Goal: Task Accomplishment & Management: Use online tool/utility

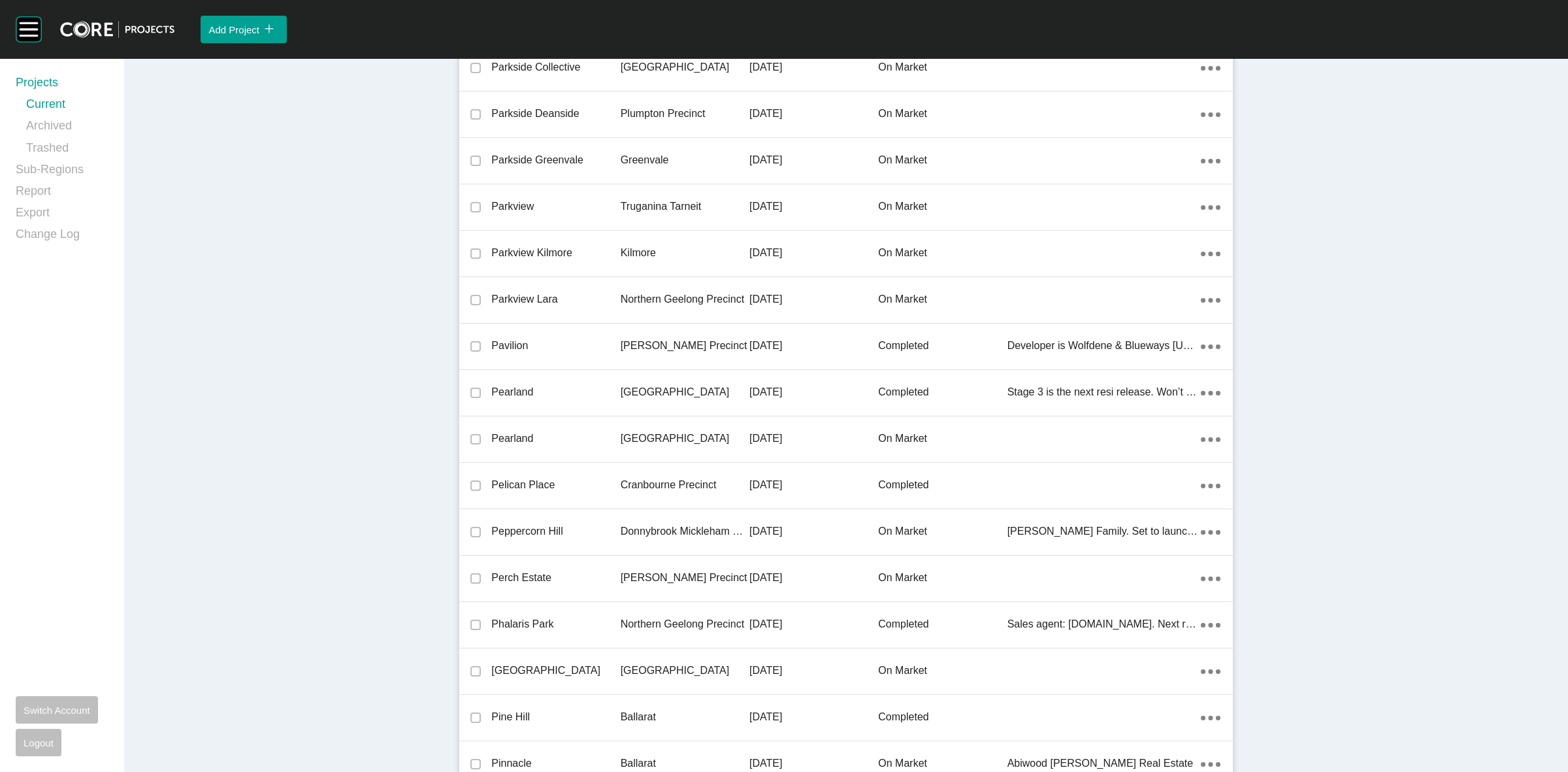
scroll to position [27760, 0]
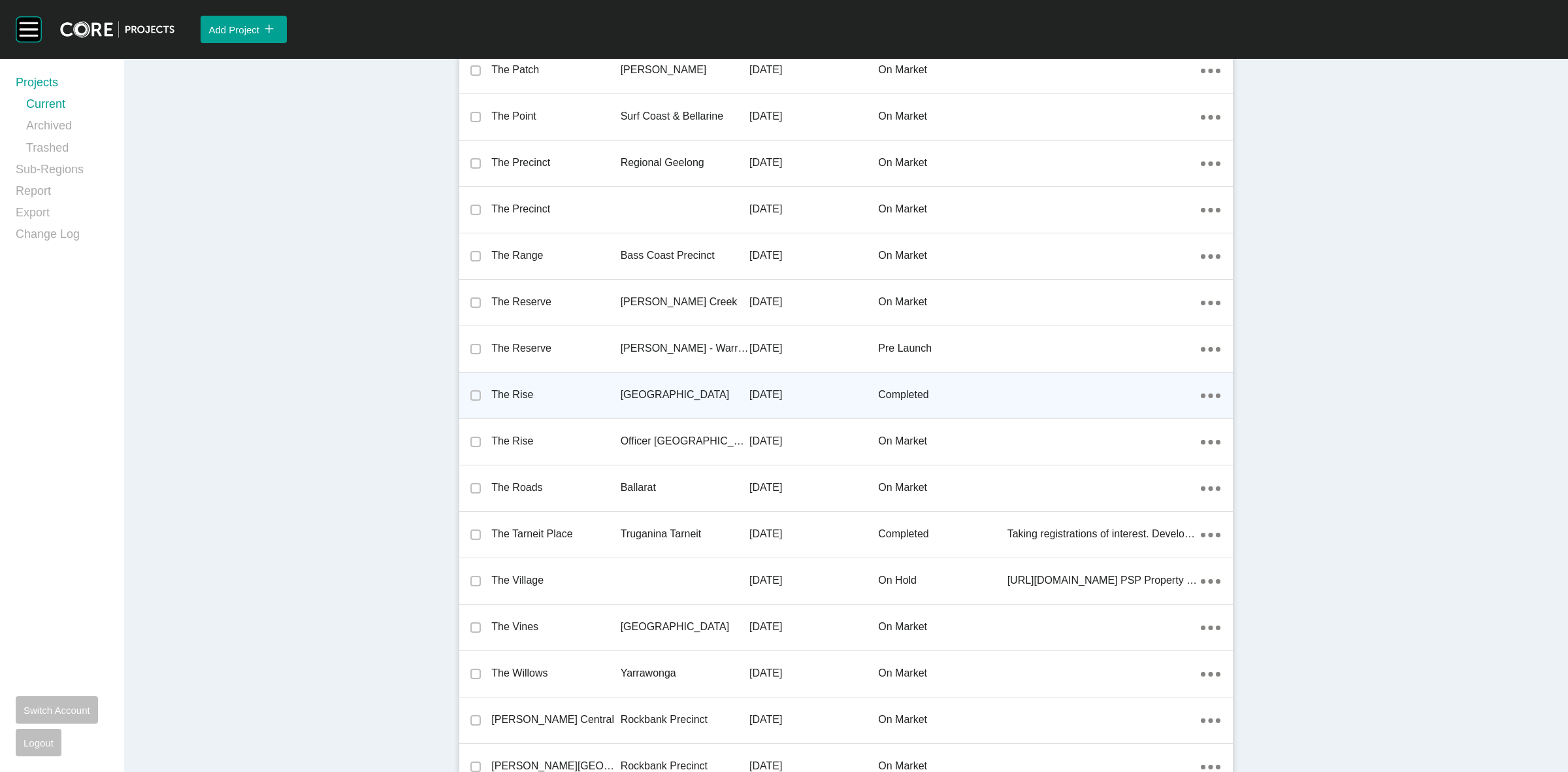
click at [658, 388] on p "[GEOGRAPHIC_DATA]" at bounding box center [685, 395] width 129 height 14
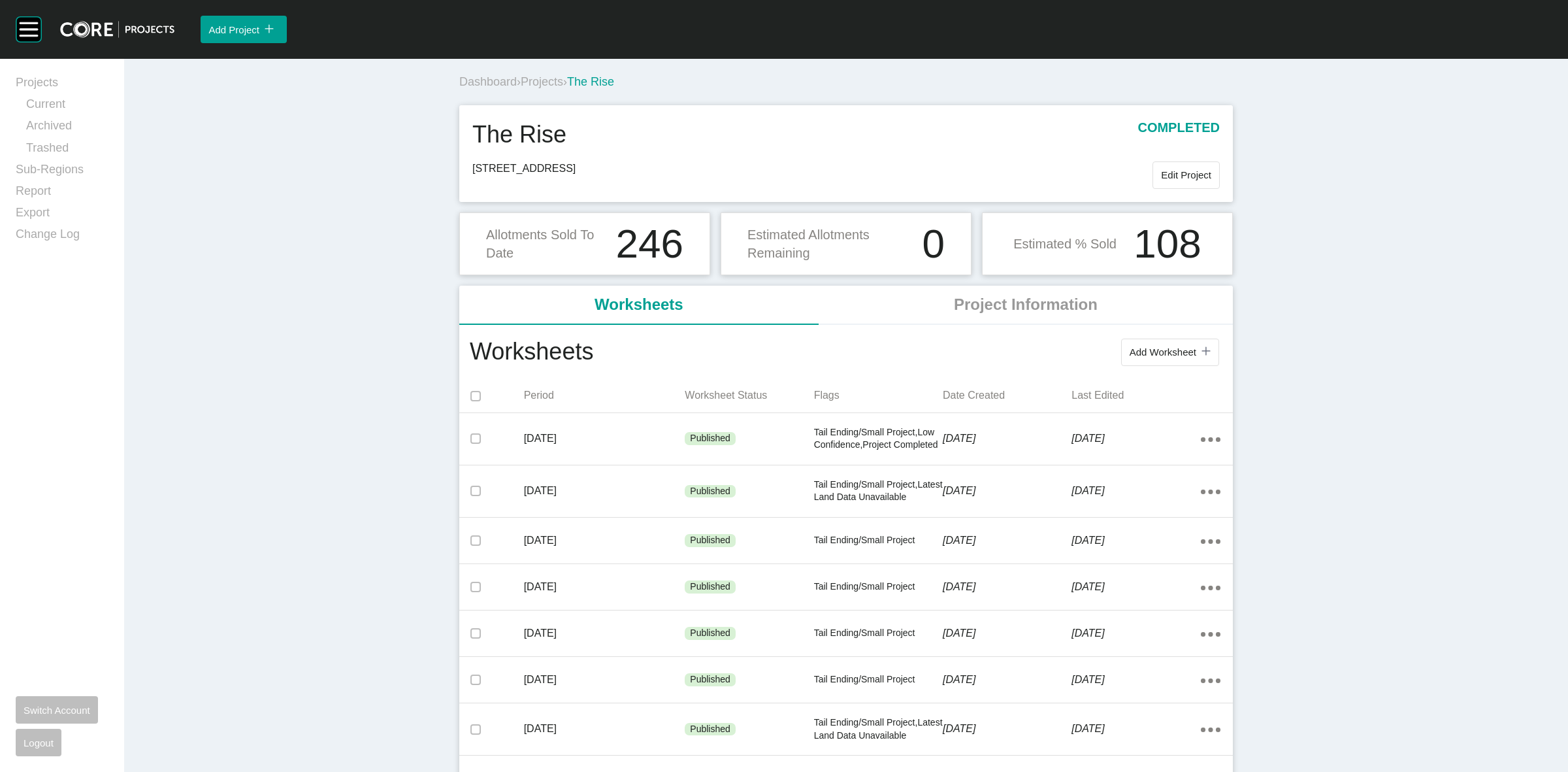
click at [497, 81] on span "Dashboard" at bounding box center [488, 81] width 58 height 13
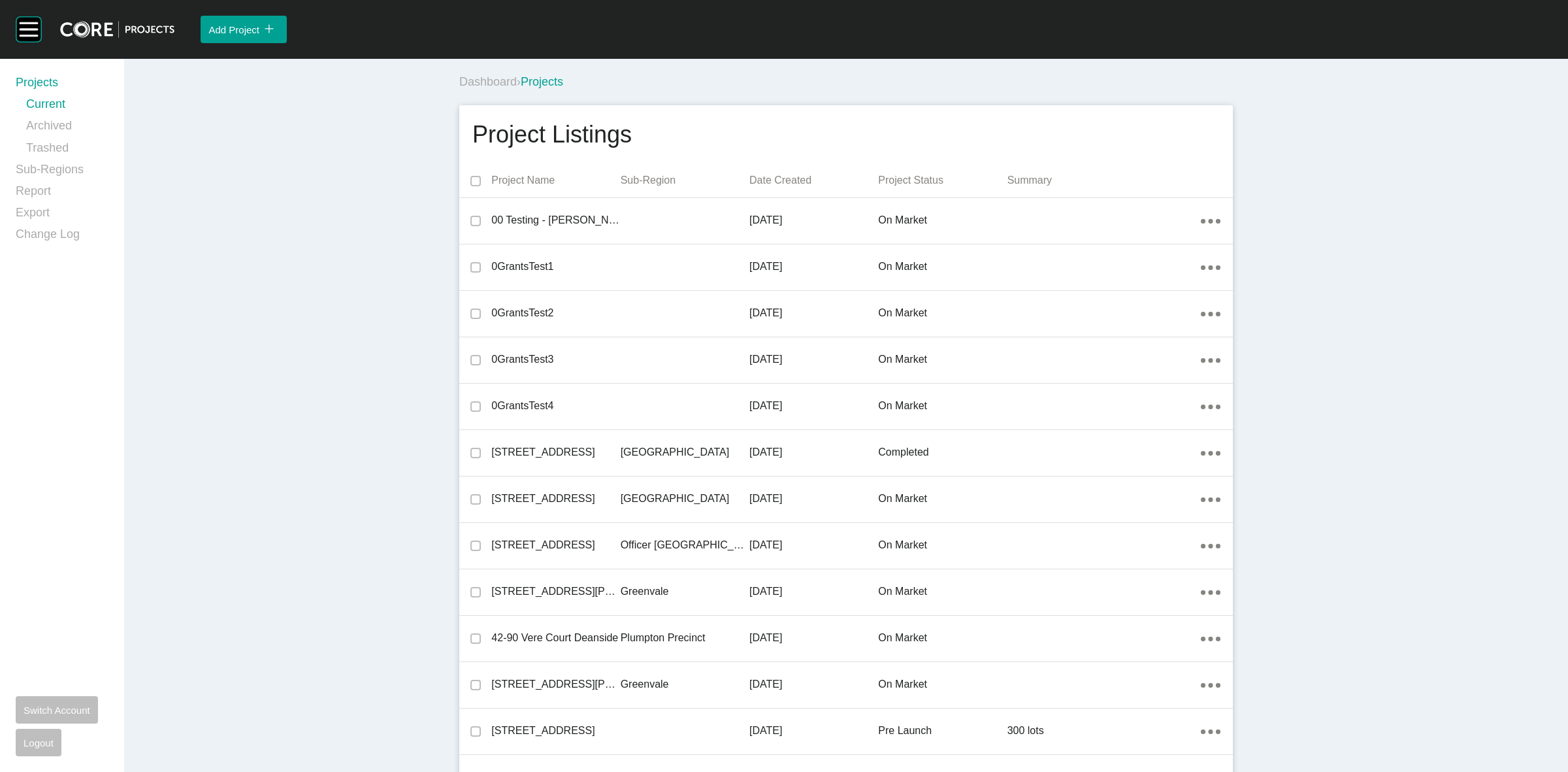
scroll to position [27760, 0]
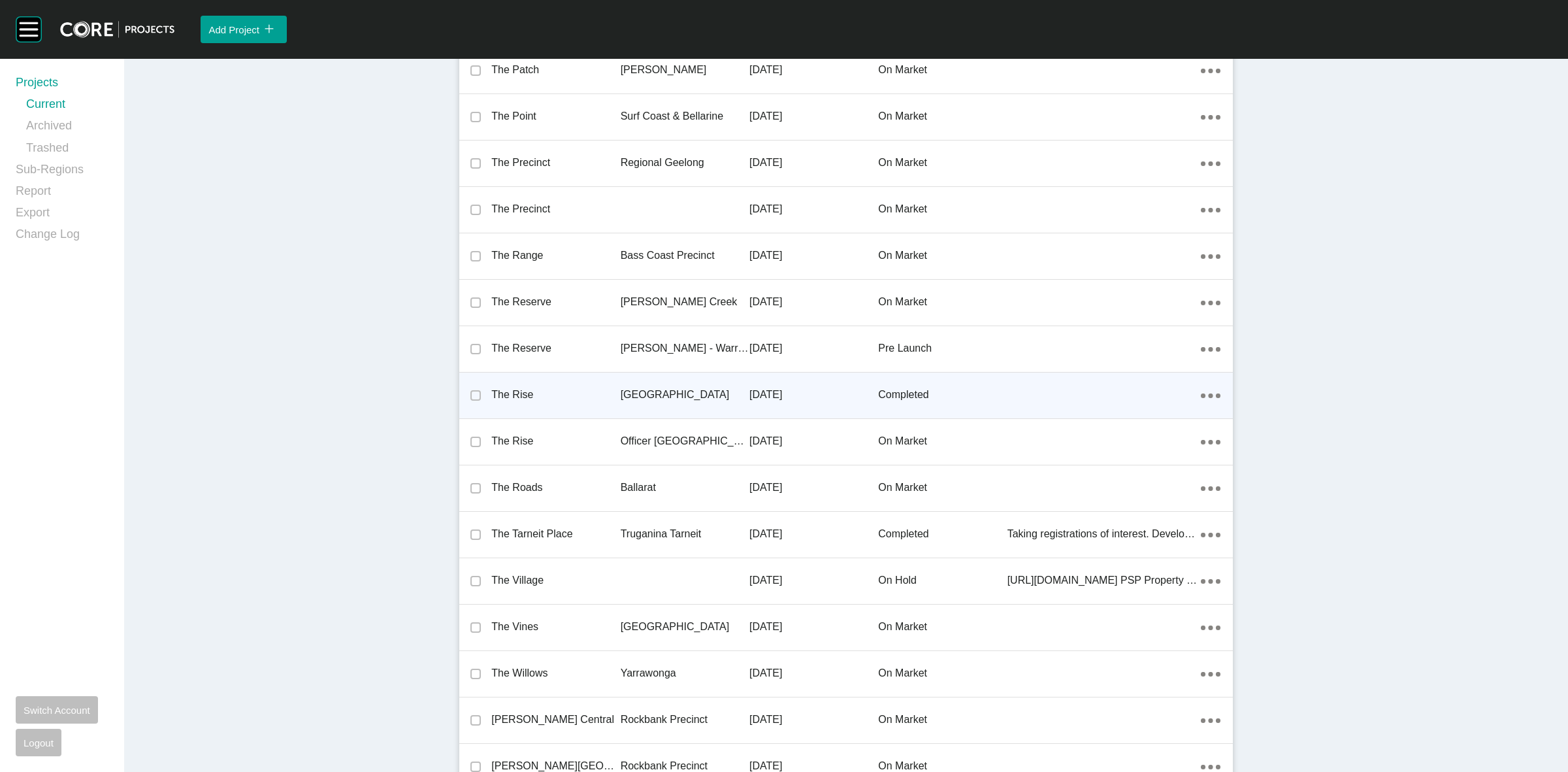
click at [742, 388] on p "[GEOGRAPHIC_DATA]" at bounding box center [685, 395] width 129 height 14
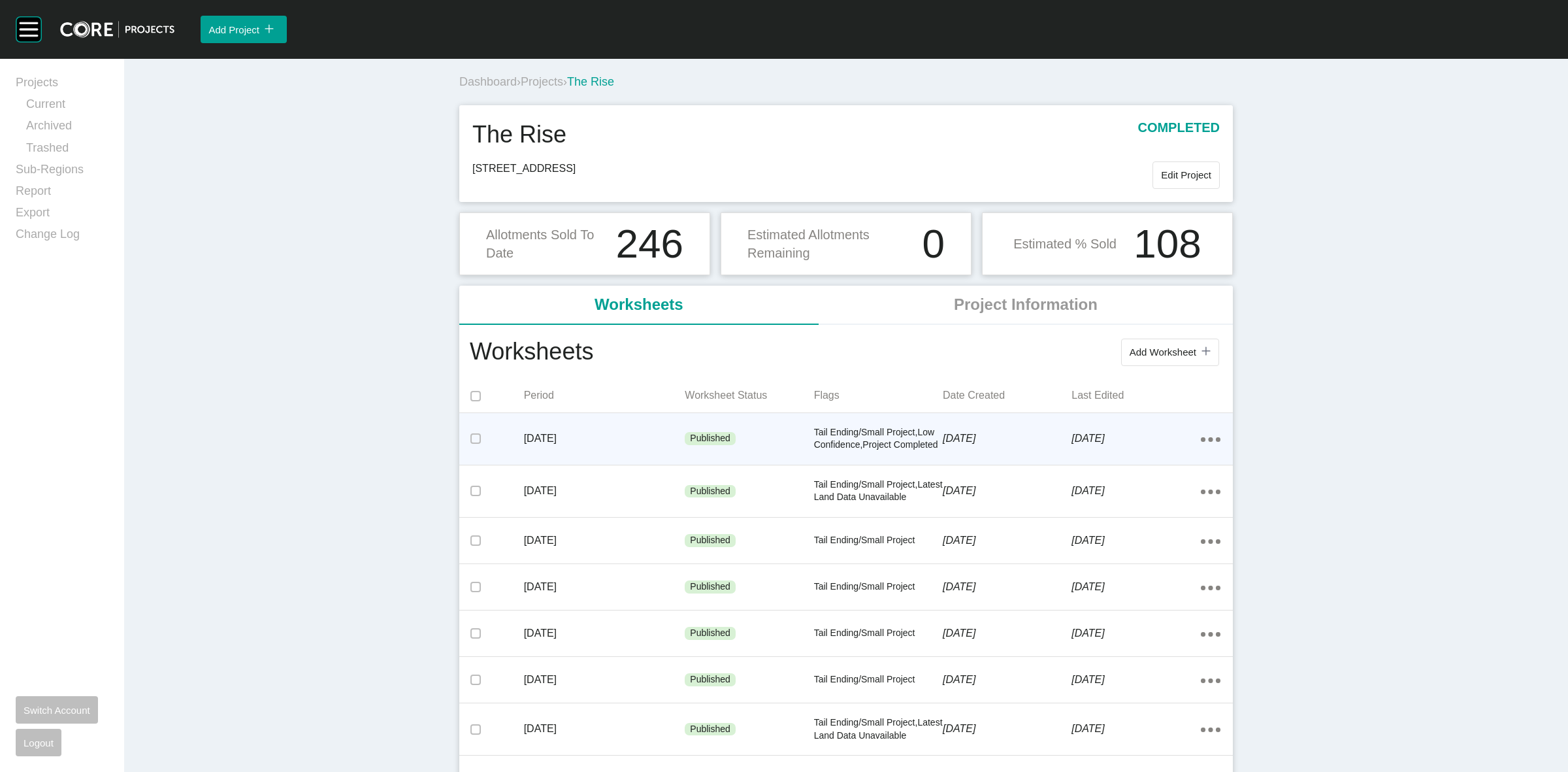
click at [762, 437] on div "Published" at bounding box center [749, 439] width 129 height 39
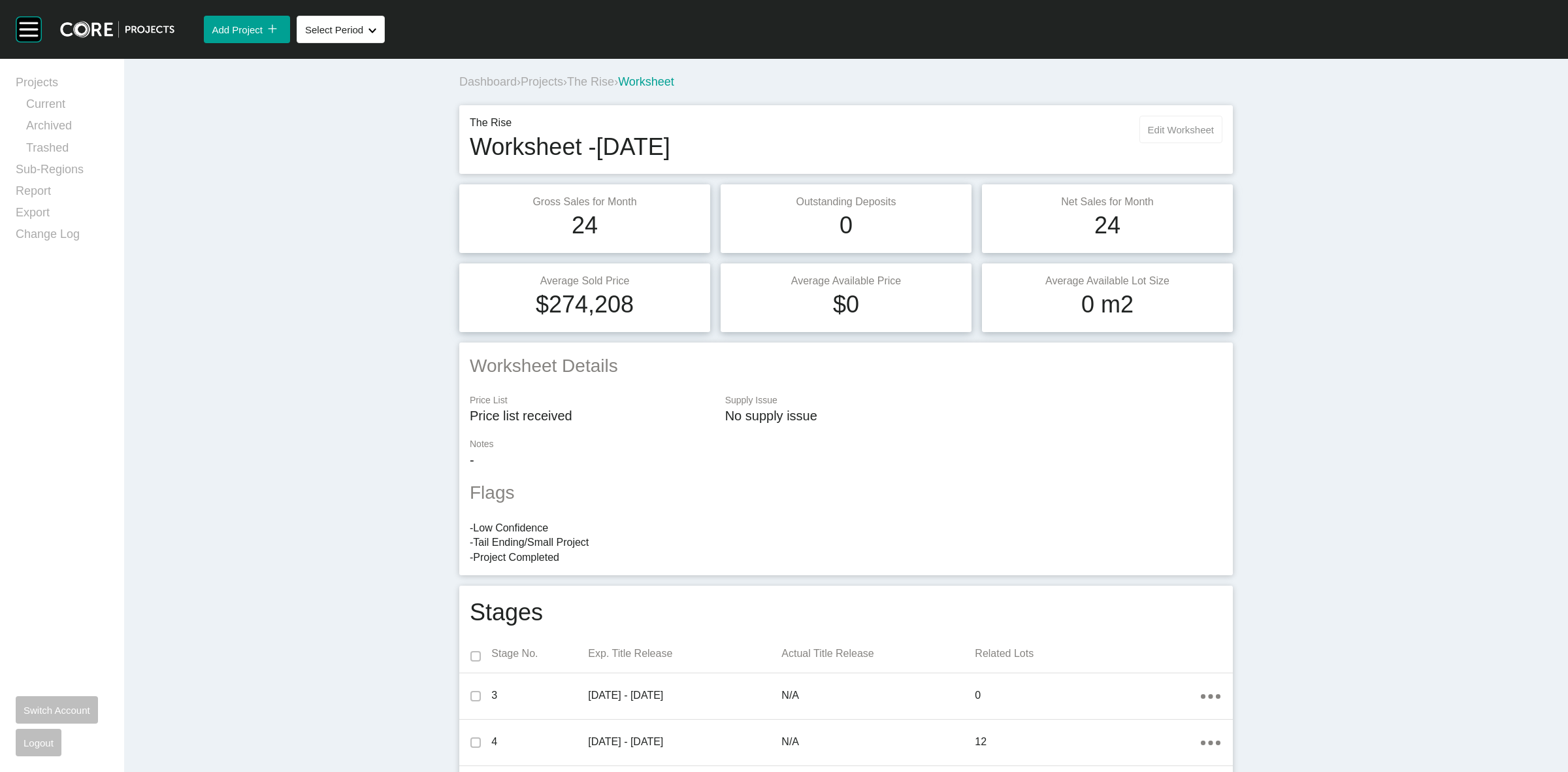
click at [1148, 124] on span "Edit Worksheet" at bounding box center [1181, 129] width 66 height 11
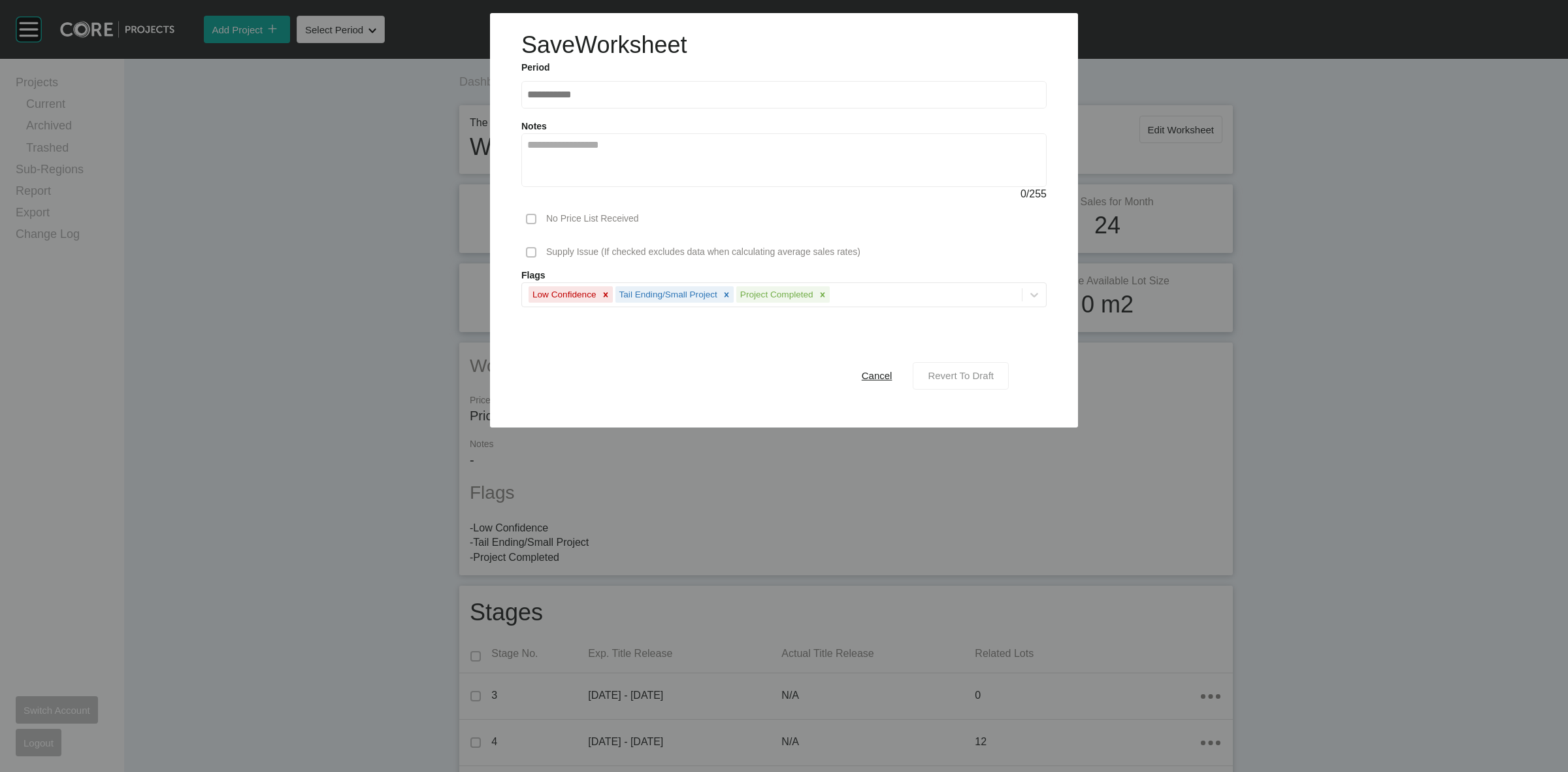
click at [943, 374] on span "Revert To Draft" at bounding box center [961, 376] width 66 height 11
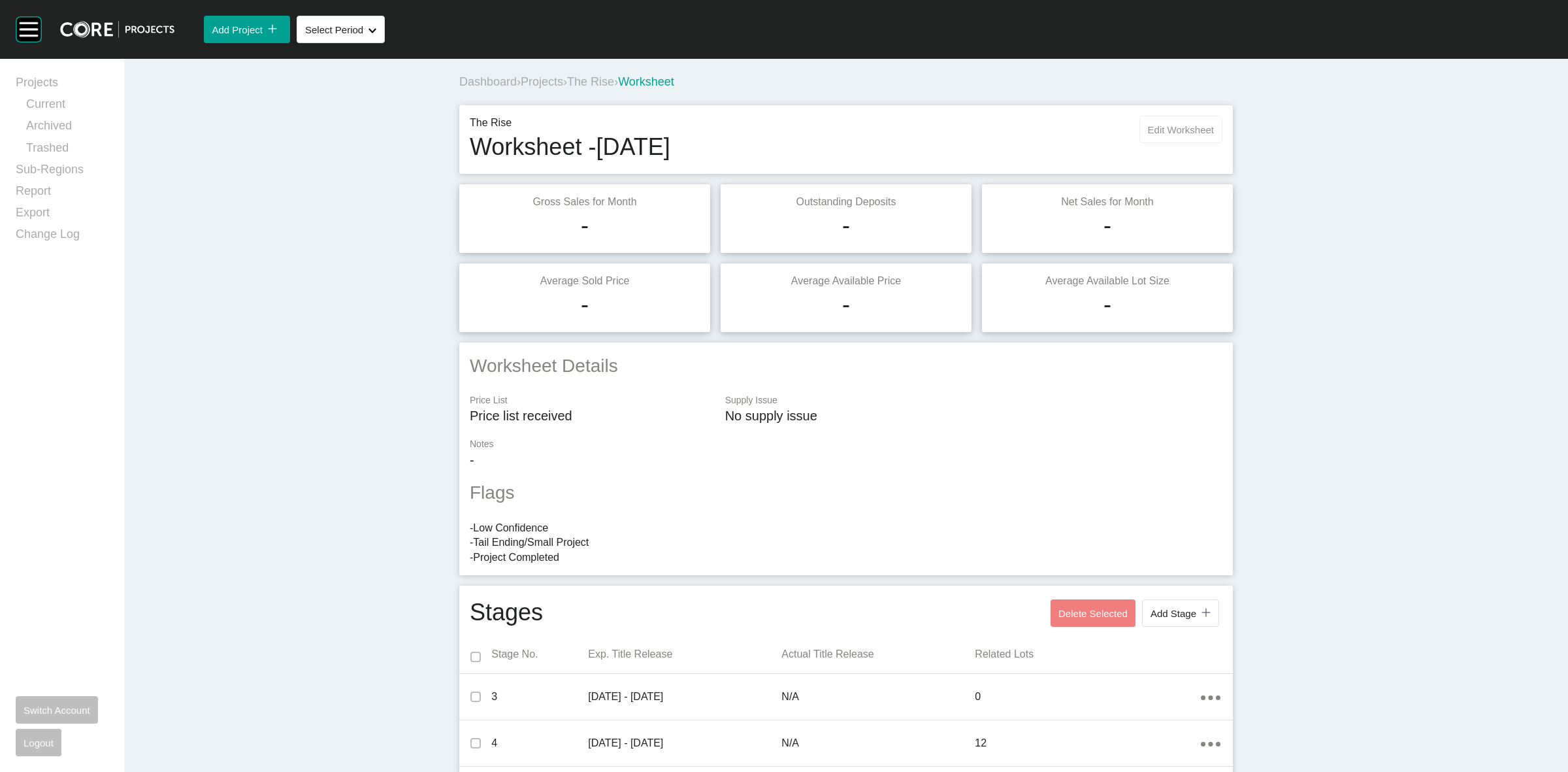
click at [1164, 131] on span "Edit Worksheet" at bounding box center [1181, 129] width 66 height 11
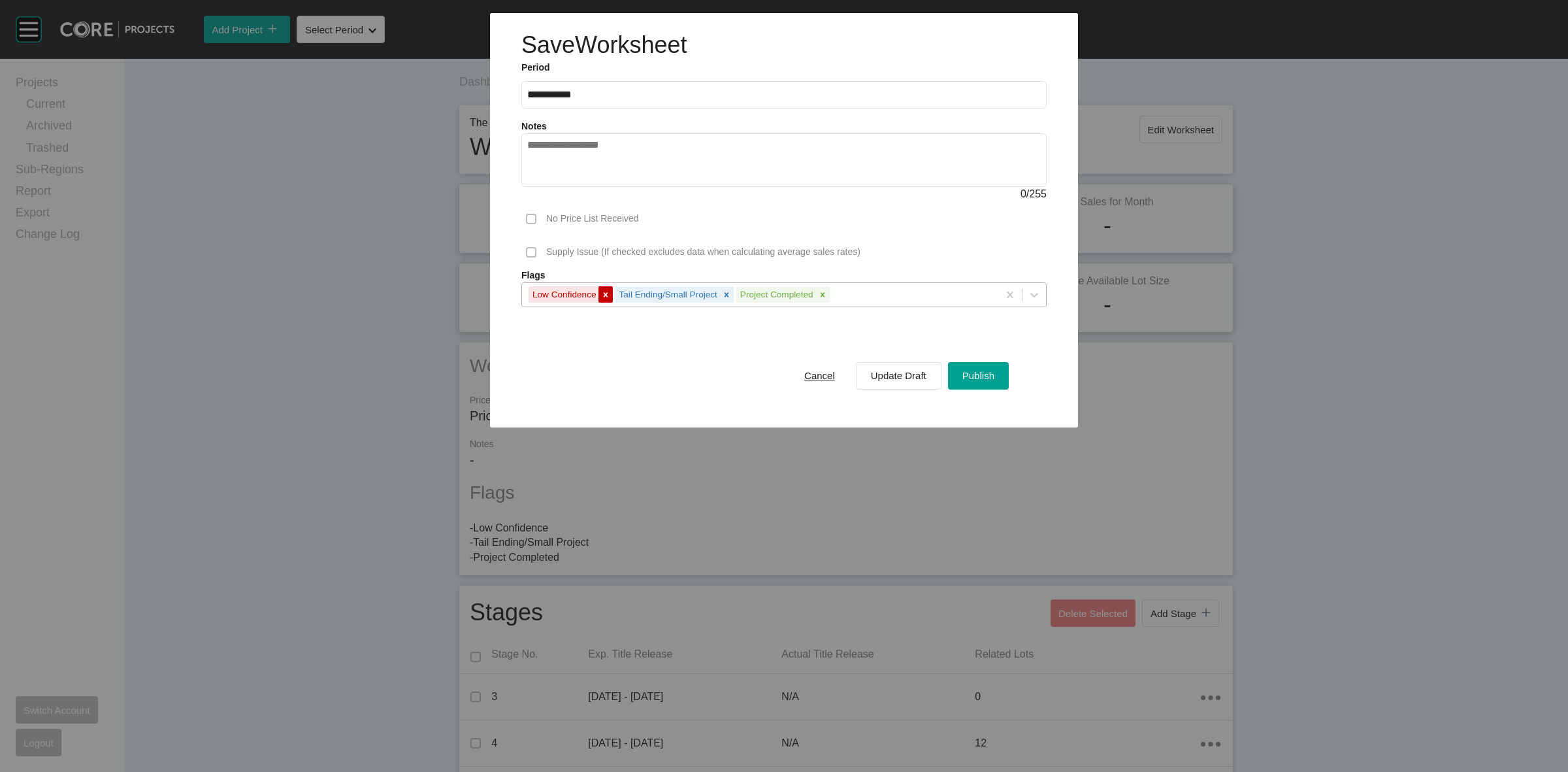
click at [605, 294] on icon at bounding box center [605, 294] width 5 height 5
click at [977, 374] on span "Publish" at bounding box center [979, 376] width 32 height 11
